Goal: Check status: Check status

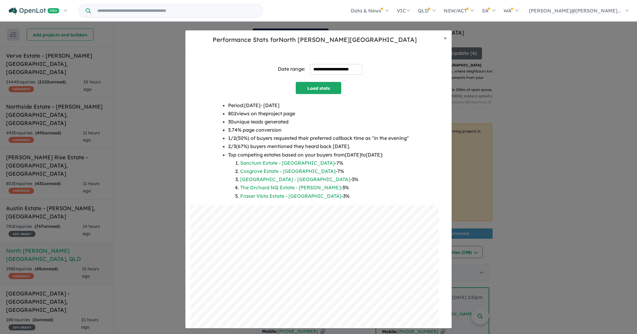
scroll to position [6, 0]
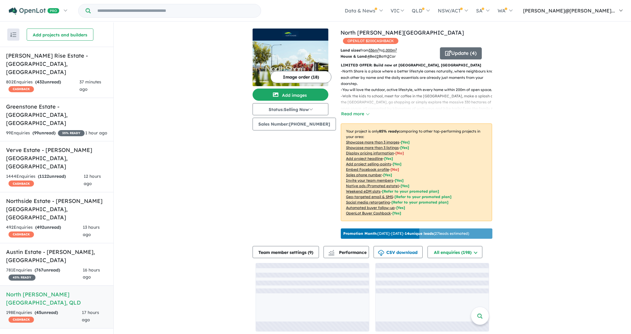
click at [603, 10] on span "[PERSON_NAME]@[PERSON_NAME]..." at bounding box center [569, 11] width 92 height 6
click at [607, 11] on span "[PERSON_NAME]@[PERSON_NAME]..." at bounding box center [569, 11] width 92 height 6
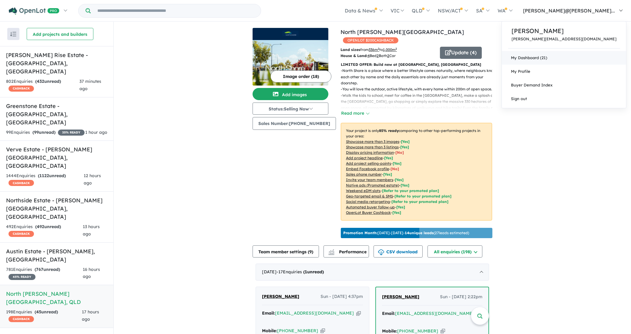
click at [573, 59] on link "My Dashboard (21)" at bounding box center [564, 58] width 124 height 14
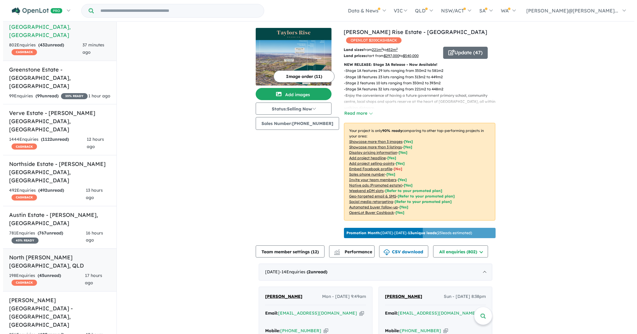
scroll to position [34, 0]
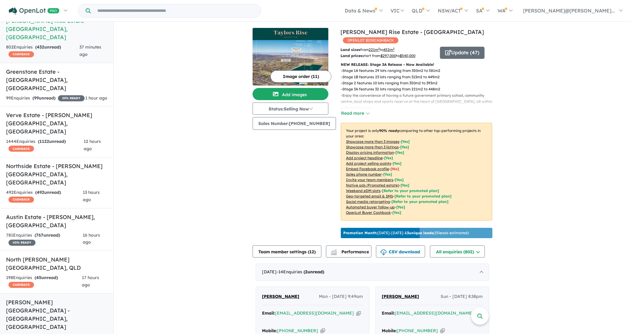
click at [44, 298] on h5 "[PERSON_NAME][GEOGRAPHIC_DATA] - [GEOGRAPHIC_DATA] , [GEOGRAPHIC_DATA]" at bounding box center [56, 314] width 101 height 33
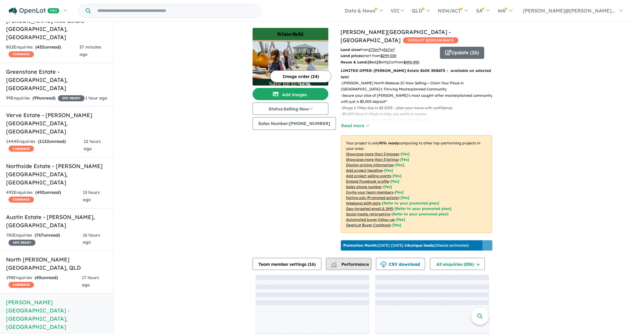
click at [350, 261] on span "Performance" at bounding box center [350, 263] width 37 height 5
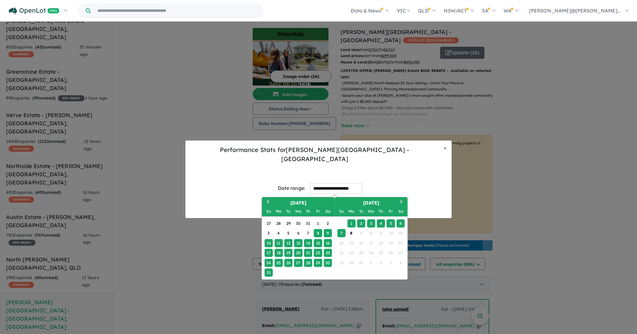
click at [314, 183] on input "**********" at bounding box center [336, 188] width 52 height 11
click at [316, 219] on div "1" at bounding box center [318, 223] width 8 height 8
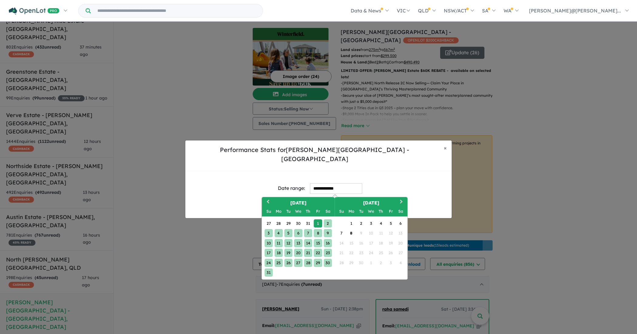
click at [266, 268] on div "31" at bounding box center [268, 272] width 8 height 8
type input "**********"
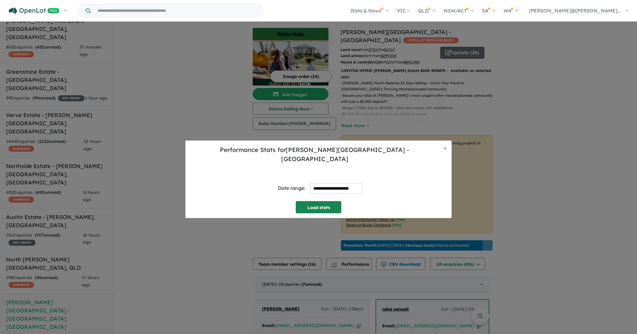
click at [323, 201] on button "Load stats" at bounding box center [318, 207] width 45 height 12
